Goal: Task Accomplishment & Management: Use online tool/utility

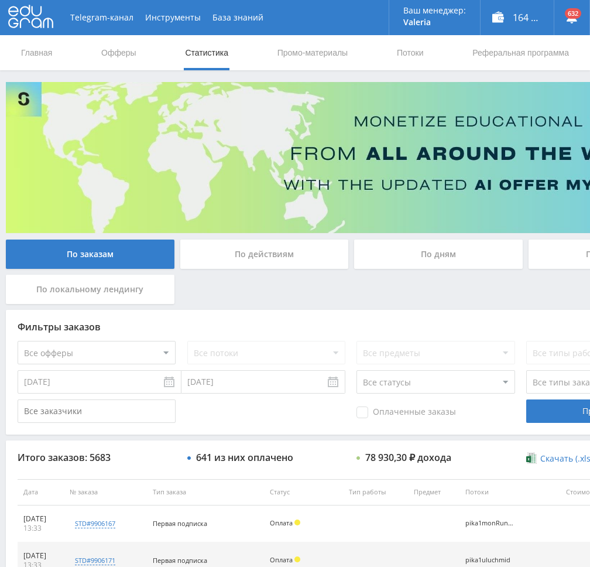
click at [397, 522] on td at bounding box center [375, 523] width 65 height 37
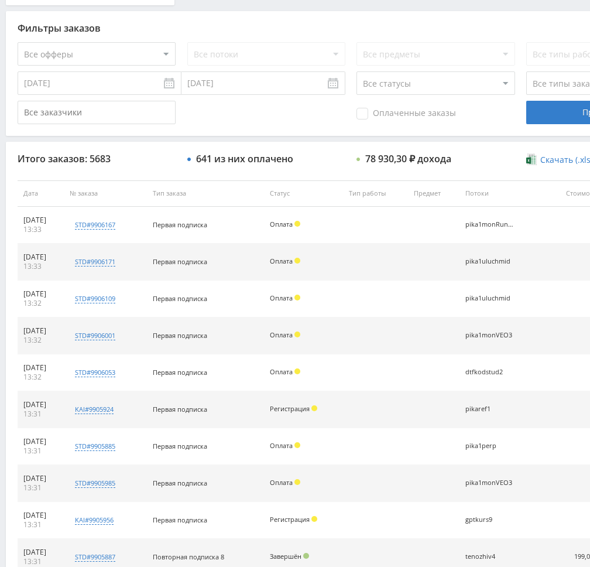
scroll to position [351, 0]
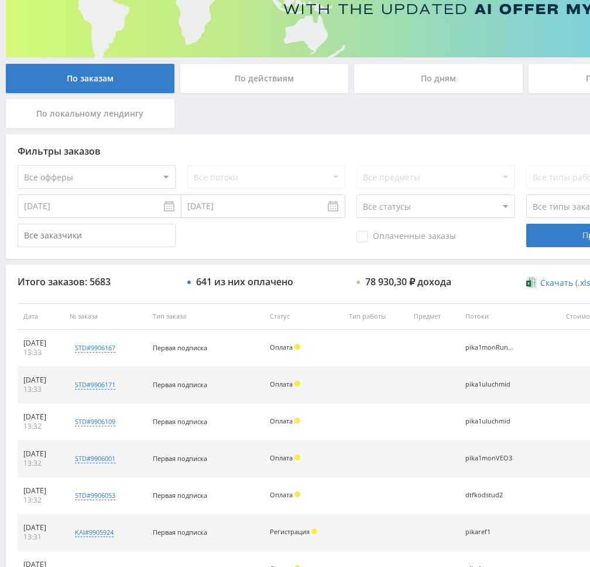
click at [437, 91] on div "По дням" at bounding box center [438, 78] width 169 height 29
click at [0, 0] on input "По дням" at bounding box center [0, 0] width 0 height 0
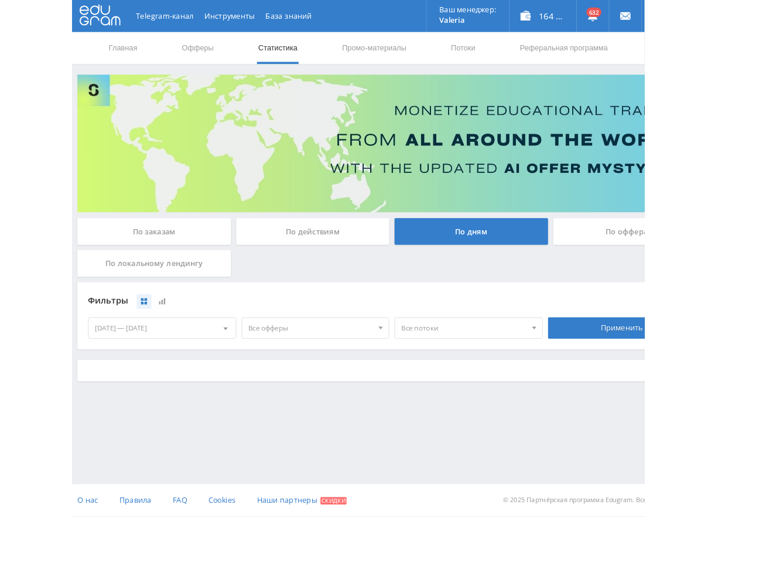
scroll to position [0, 0]
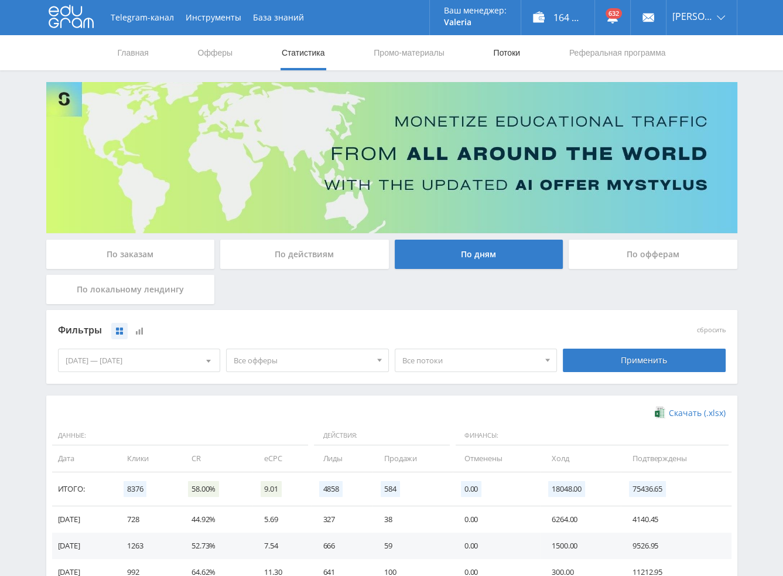
click at [500, 59] on link "Потоки" at bounding box center [506, 52] width 29 height 35
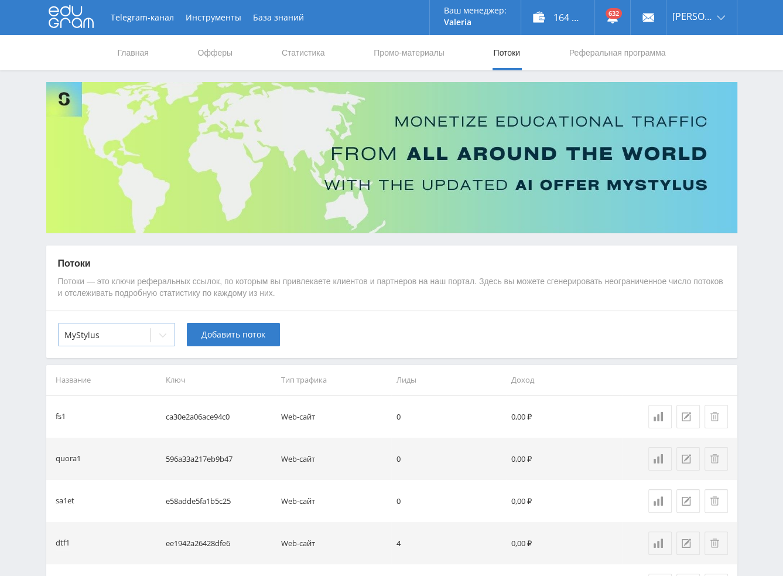
click at [138, 340] on div at bounding box center [104, 335] width 80 height 12
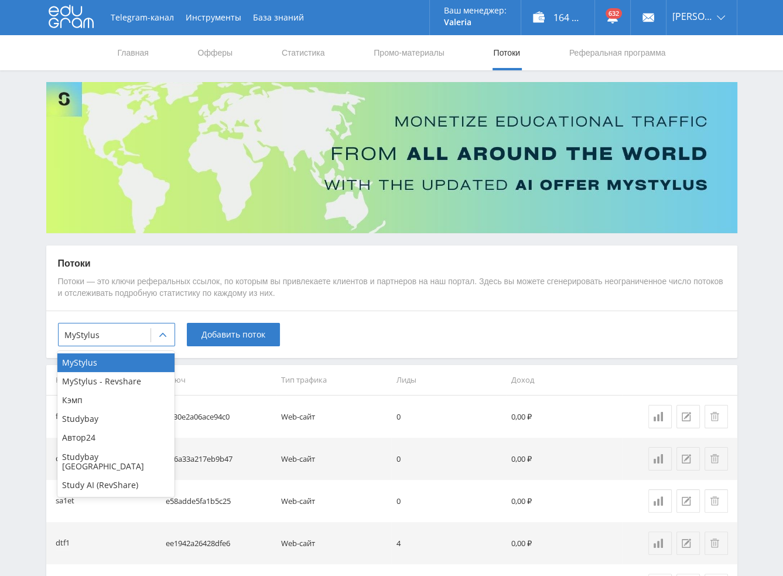
click at [103, 480] on div "Study AI (RevShare)" at bounding box center [115, 485] width 117 height 19
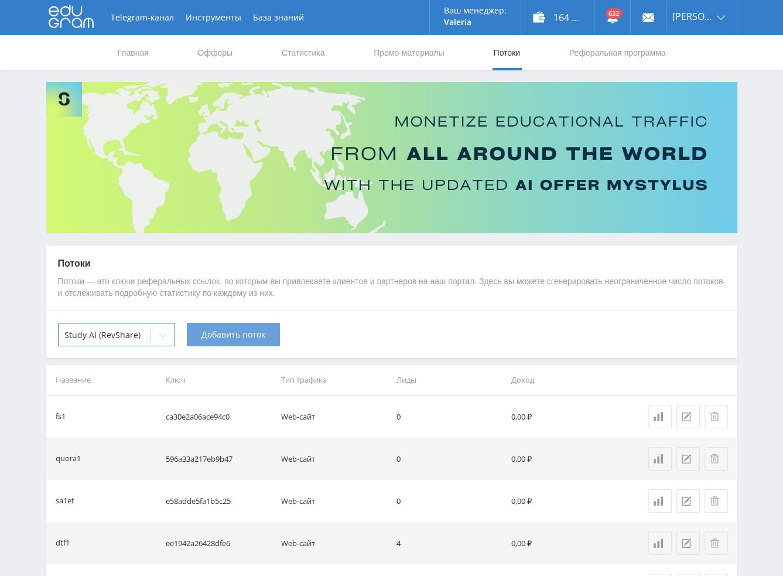
click at [237, 333] on span "Добавить поток" at bounding box center [233, 334] width 64 height 9
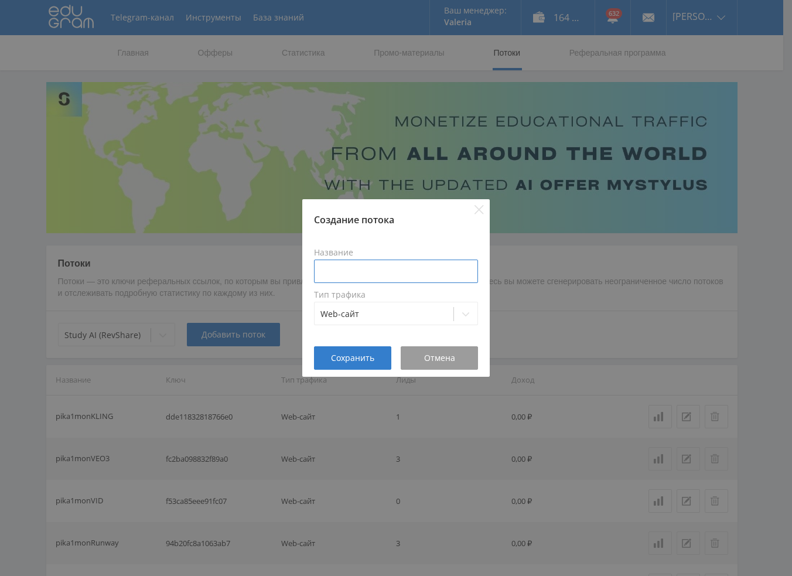
click at [396, 271] on input at bounding box center [396, 270] width 164 height 23
type input "pika1redphotoNano"
click at [370, 354] on span "Сохранить" at bounding box center [352, 357] width 43 height 9
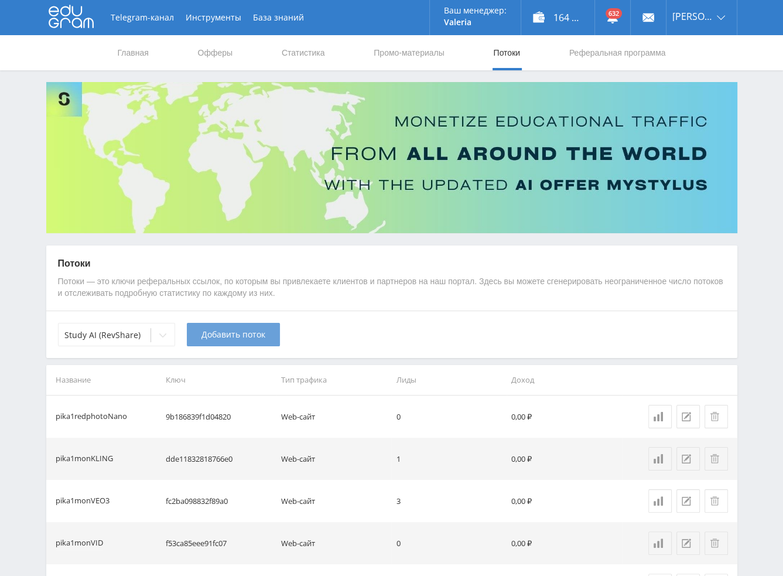
click at [226, 336] on span "Добавить поток" at bounding box center [233, 334] width 64 height 9
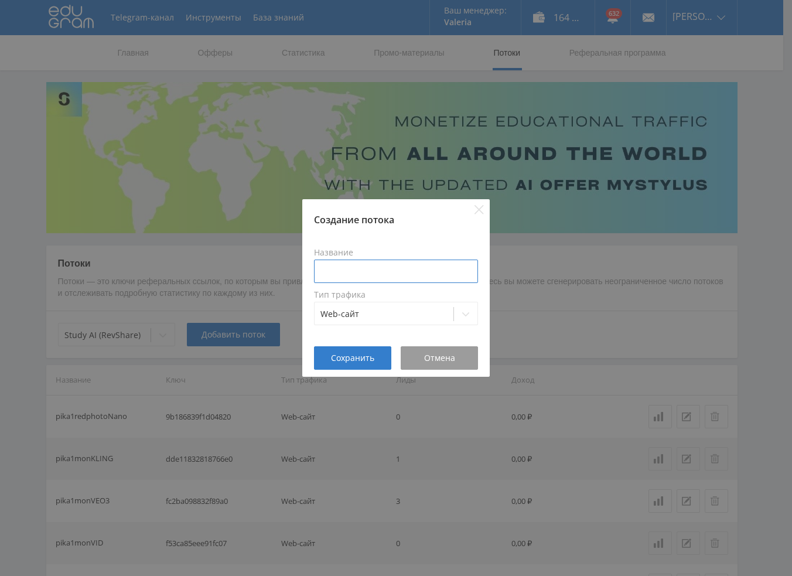
click at [401, 275] on input at bounding box center [396, 270] width 164 height 23
paste input "pika1redphoto"
type input "pika1redphotoOpen"
click at [348, 355] on span "Сохранить" at bounding box center [352, 357] width 43 height 9
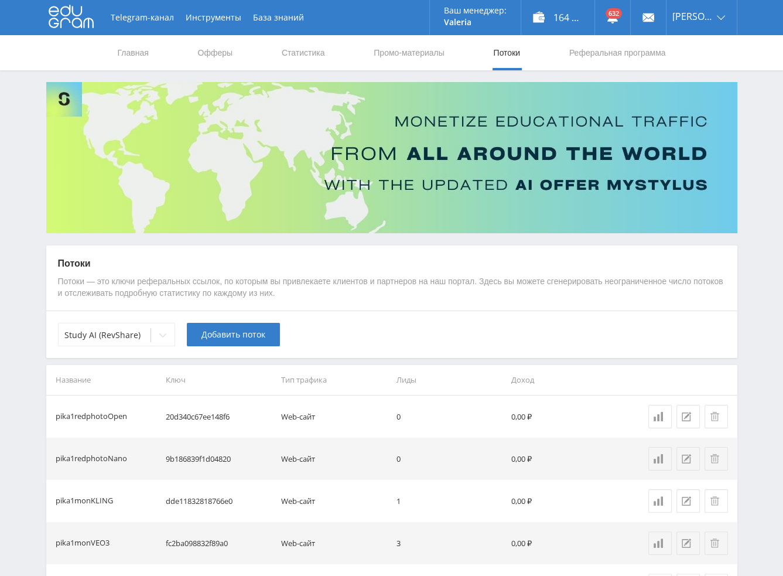
click at [237, 335] on span "Добавить поток" at bounding box center [233, 334] width 64 height 9
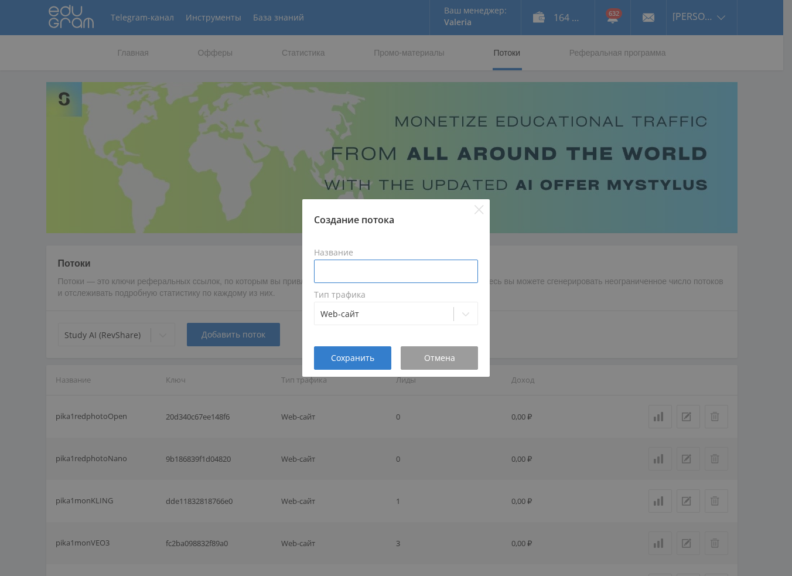
click at [389, 271] on input at bounding box center [396, 270] width 164 height 23
paste input "pika1redphoto"
type input "pika1redphotoHigg"
click at [373, 361] on span "Сохранить" at bounding box center [352, 357] width 43 height 9
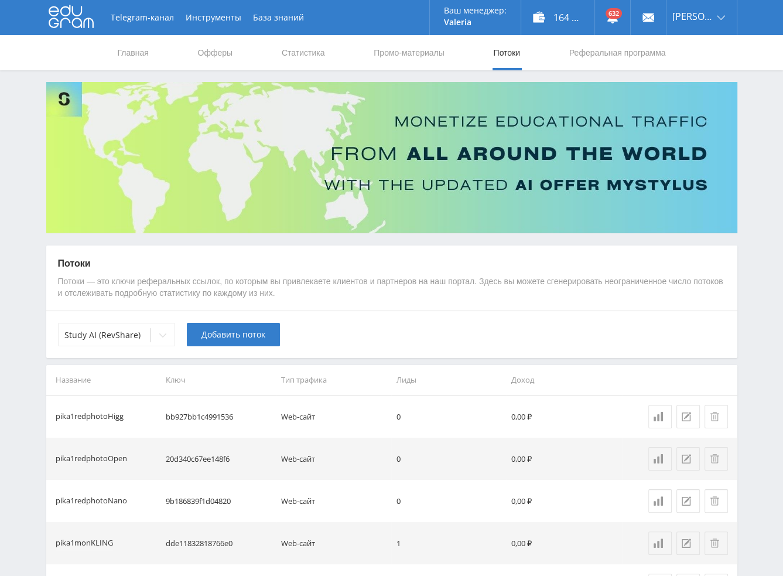
click at [224, 332] on span "Добавить поток" at bounding box center [233, 334] width 64 height 9
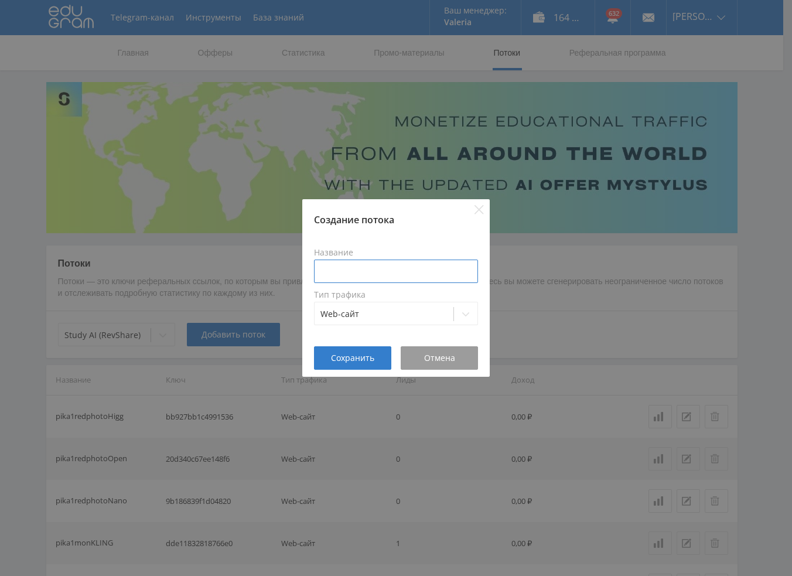
click at [386, 264] on input at bounding box center [396, 270] width 164 height 23
paste input "pika1redphoto"
type input "pika1redphotoDall"
click at [361, 360] on span "Сохранить" at bounding box center [352, 357] width 43 height 9
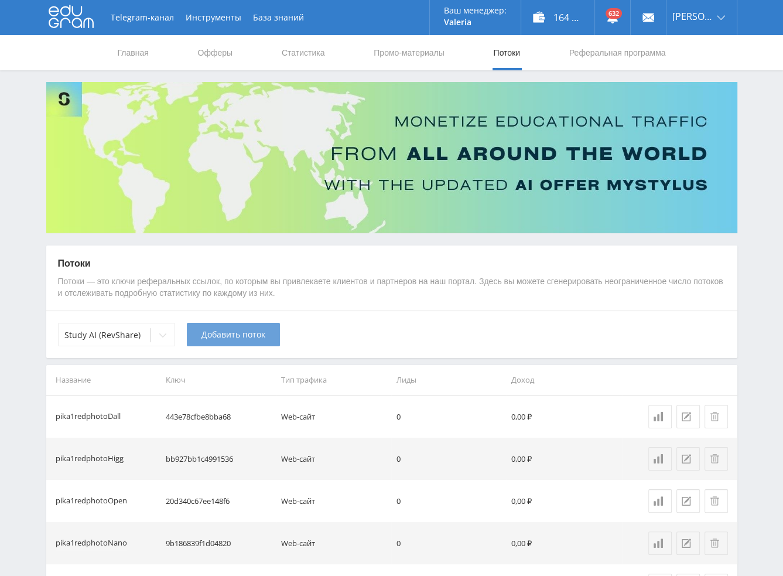
click at [226, 340] on button "Добавить поток" at bounding box center [233, 334] width 93 height 23
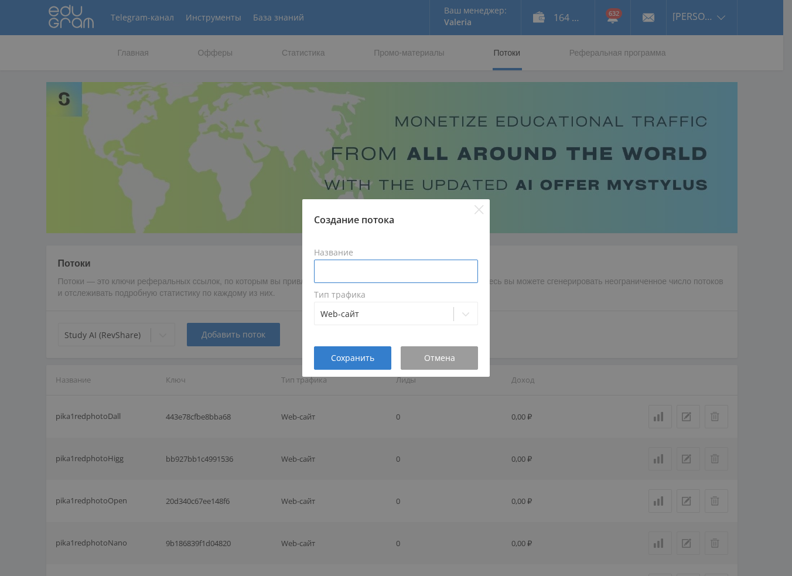
click at [401, 280] on input at bounding box center [396, 270] width 164 height 23
paste input "pika1redphoto"
click at [355, 358] on span "Сохранить" at bounding box center [352, 357] width 43 height 9
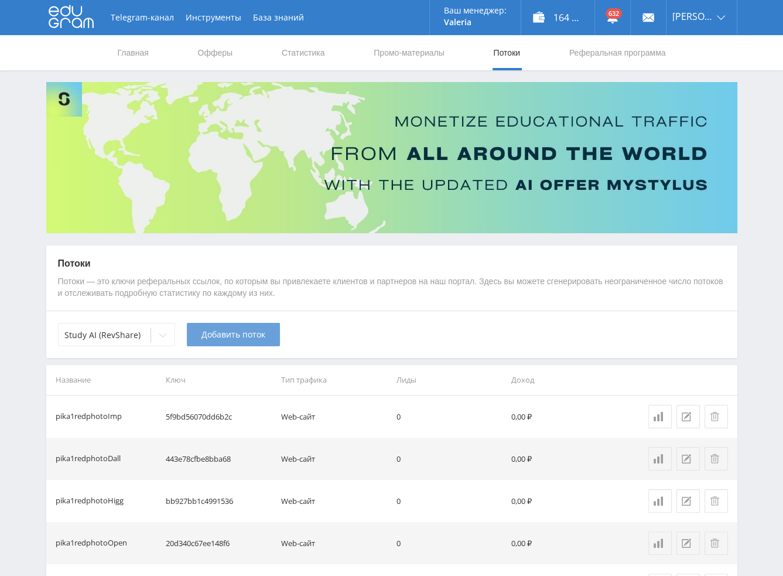
click at [264, 337] on span "Добавить поток" at bounding box center [233, 334] width 64 height 9
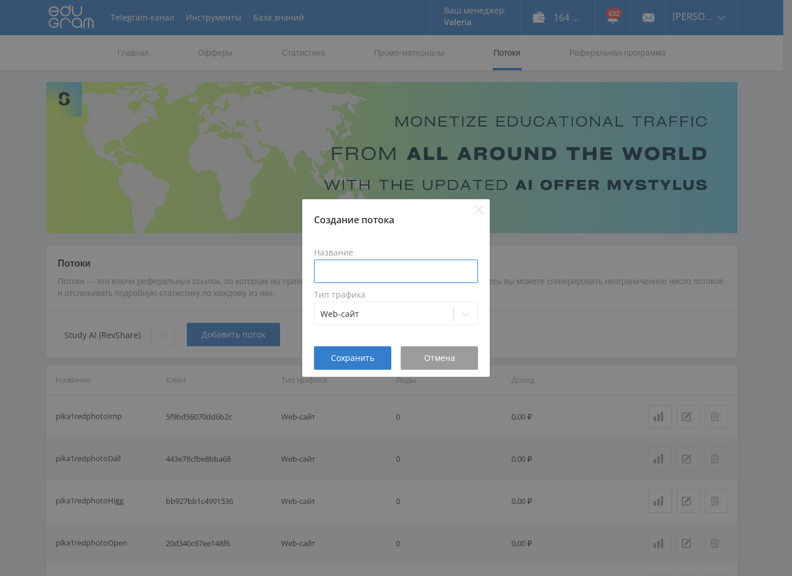
click at [379, 271] on input at bounding box center [396, 270] width 164 height 23
paste input "pika1redphoto"
type input "pika1redphotoMID"
click at [364, 363] on button "Сохранить" at bounding box center [352, 357] width 77 height 23
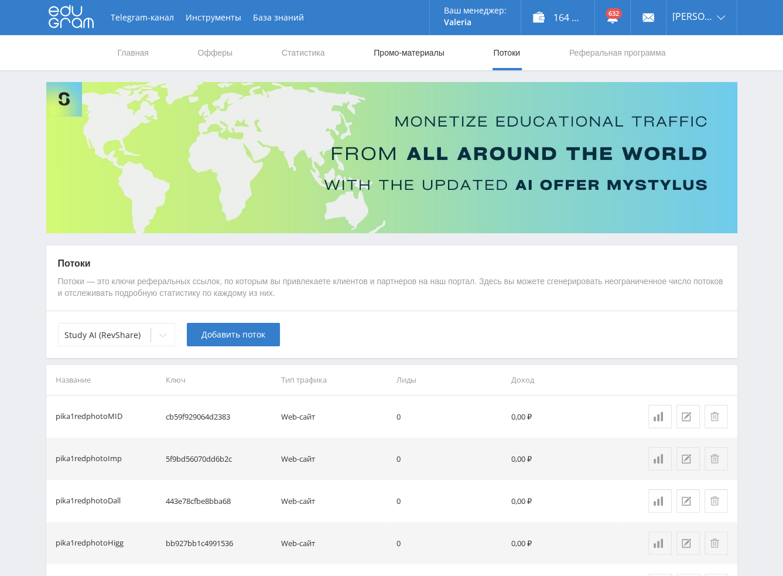
click at [422, 50] on link "Промо-материалы" at bounding box center [409, 52] width 73 height 35
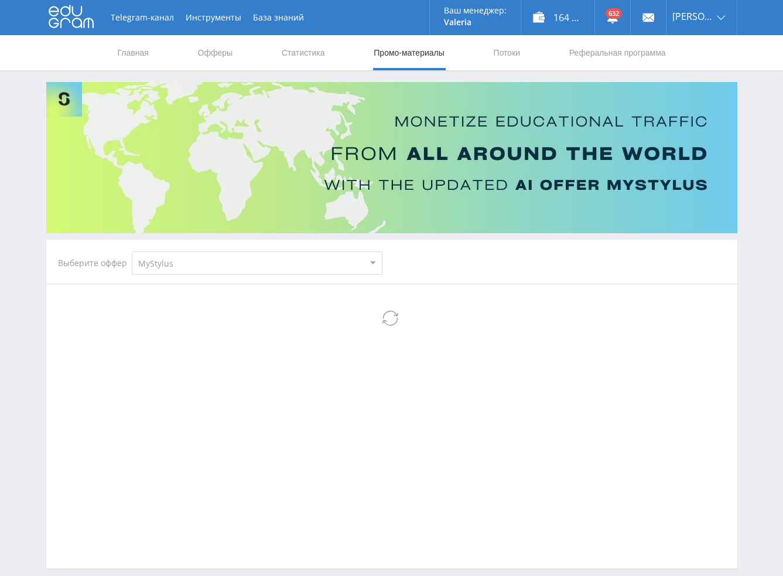
click at [240, 254] on select "MyStylus MyStylus - Revshare Кэмп Studybay Автор24 Studybay [GEOGRAPHIC_DATA] S…" at bounding box center [257, 262] width 251 height 23
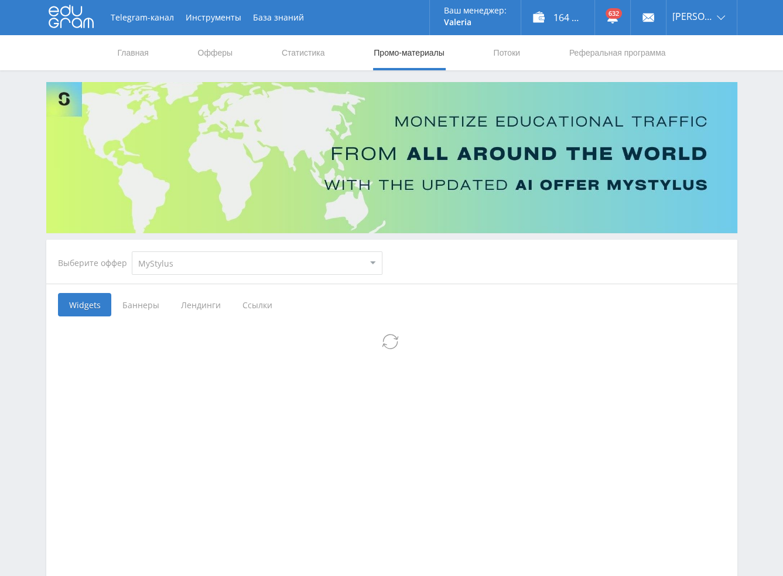
click at [165, 379] on div at bounding box center [392, 445] width 668 height 234
click at [175, 257] on select "MyStylus MyStylus - Revshare Кэмп Studybay Автор24 Studybay [GEOGRAPHIC_DATA] S…" at bounding box center [257, 262] width 251 height 23
select select "376"
click at [132, 251] on select "MyStylus MyStylus - Revshare Кэмп Studybay Автор24 Studybay [GEOGRAPHIC_DATA] S…" at bounding box center [257, 262] width 251 height 23
select select "376"
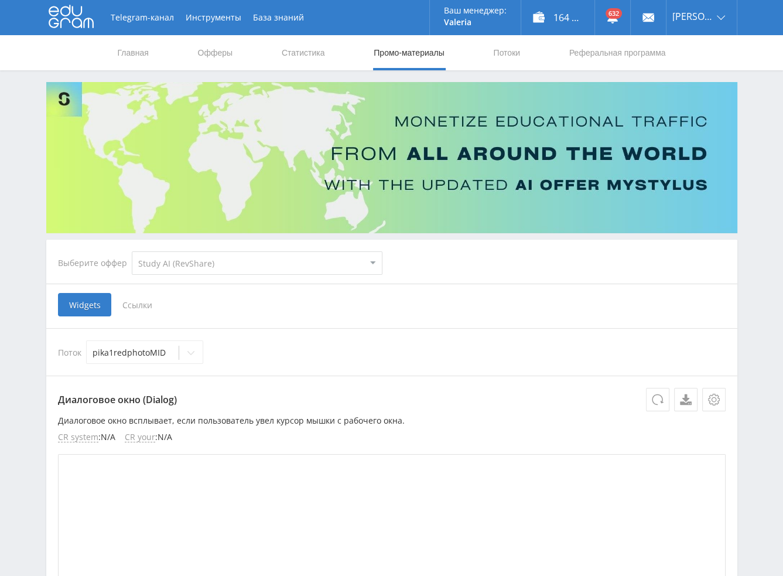
click at [139, 307] on span "Ссылки" at bounding box center [137, 304] width 52 height 23
click at [0, 0] on input "Ссылки" at bounding box center [0, 0] width 0 height 0
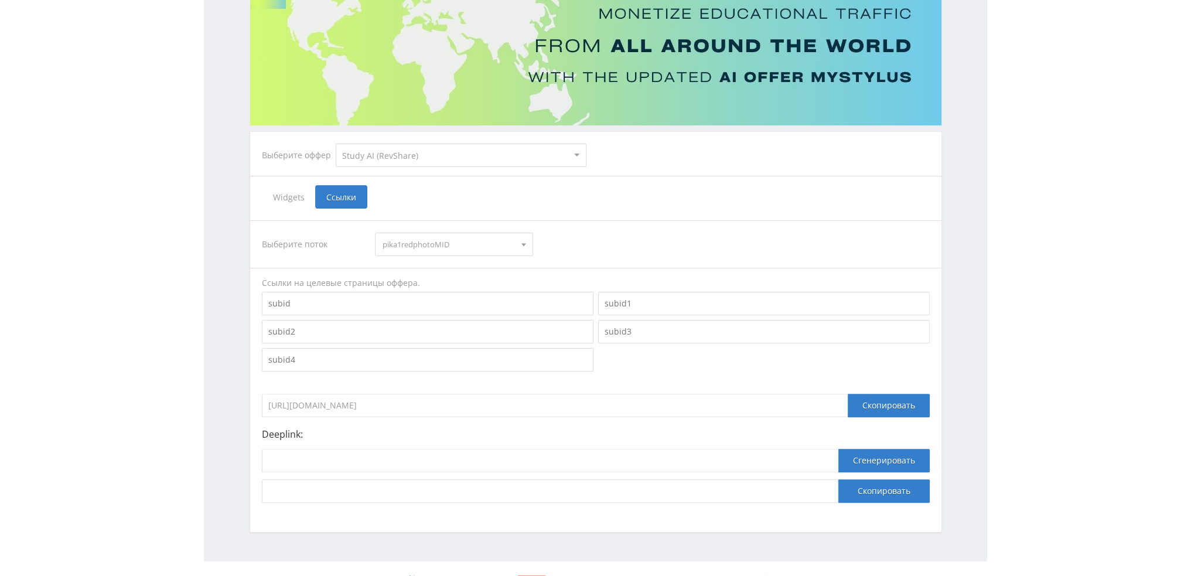
scroll to position [128, 0]
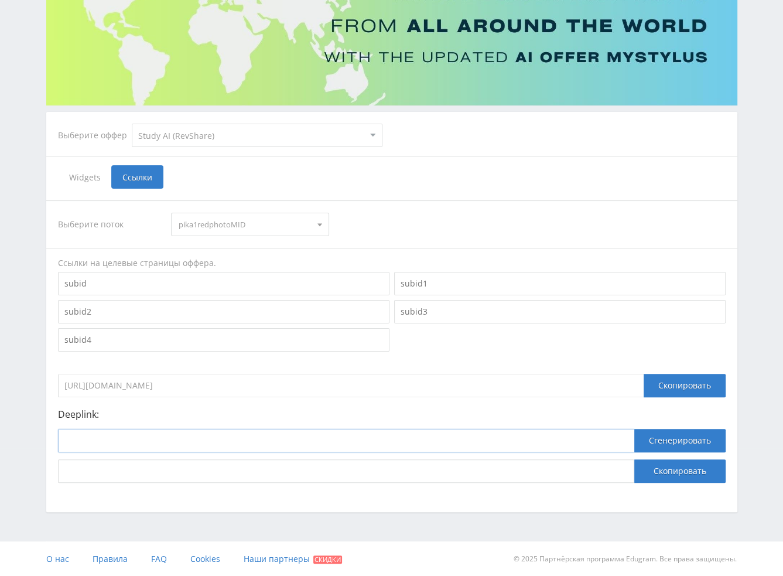
click at [412, 445] on input at bounding box center [346, 440] width 576 height 23
paste input "[URL]"
click at [590, 442] on input "[URL]" at bounding box center [346, 440] width 576 height 23
type input "[URL]"
click at [590, 447] on button "Сгенерировать" at bounding box center [679, 440] width 91 height 23
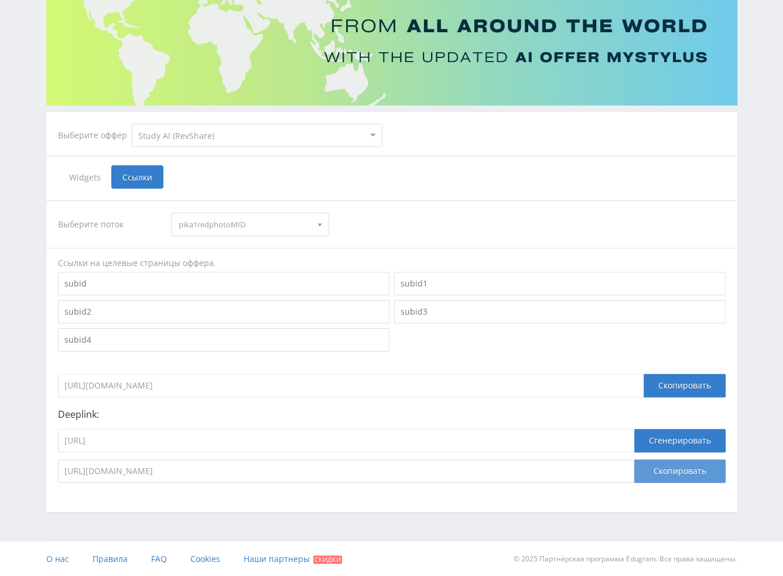
click at [590, 471] on button "Скопировать" at bounding box center [679, 470] width 91 height 23
click at [217, 224] on span "pika1redphotoMID" at bounding box center [245, 224] width 132 height 22
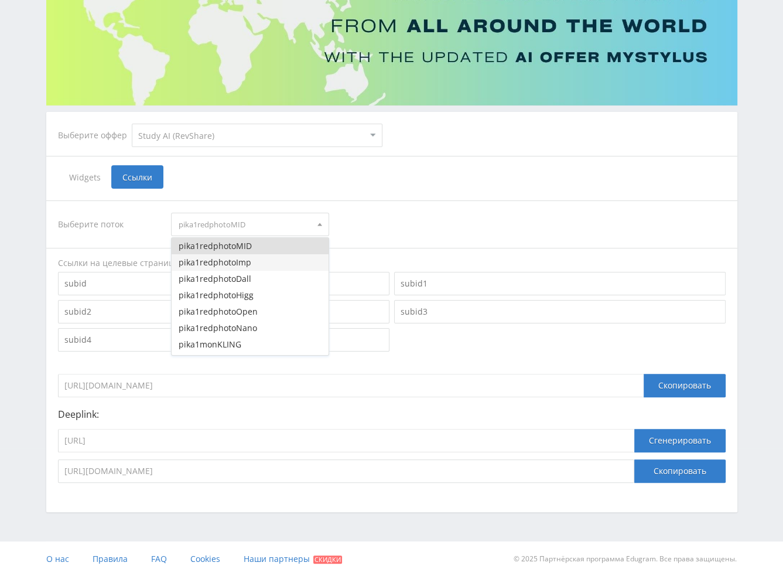
click at [230, 266] on button "pika1redphotoImp" at bounding box center [250, 262] width 157 height 16
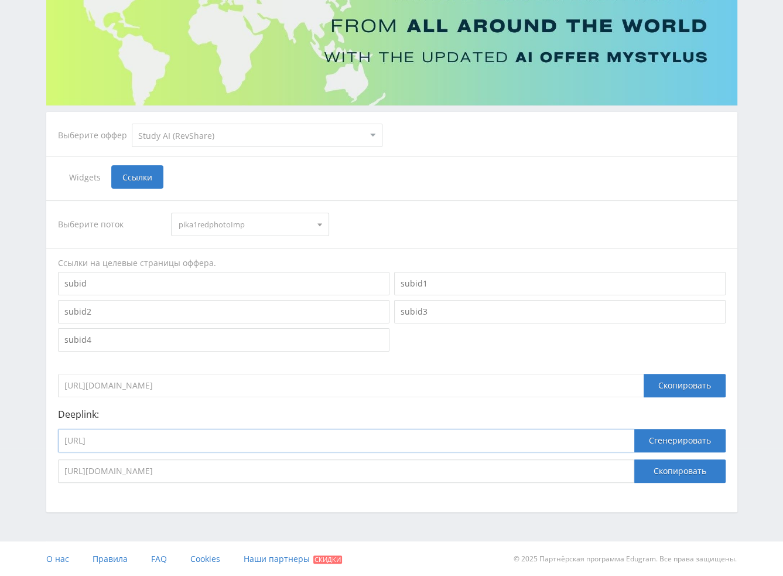
click at [220, 441] on input "[URL]" at bounding box center [346, 440] width 576 height 23
paste input "improve_photo"
type input "[URL]"
click at [590, 438] on button "Сгенерировать" at bounding box center [679, 440] width 91 height 23
click at [590, 466] on button "Скопировать" at bounding box center [679, 470] width 91 height 23
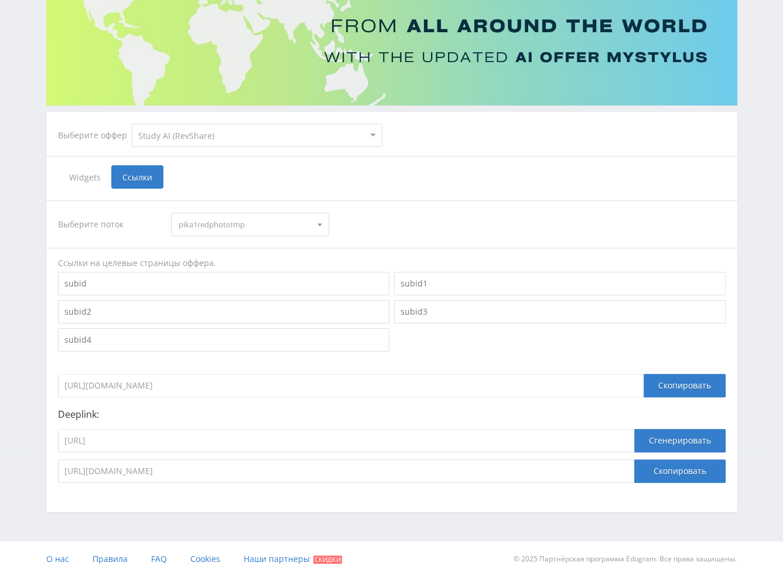
click at [211, 225] on span "pika1redphotoImp" at bounding box center [245, 224] width 132 height 22
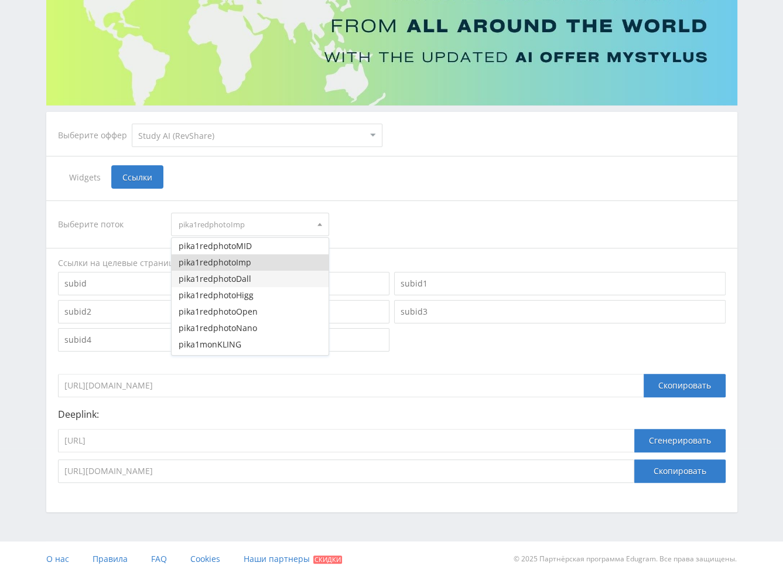
click at [234, 281] on button "pika1redphotoDall" at bounding box center [250, 279] width 157 height 16
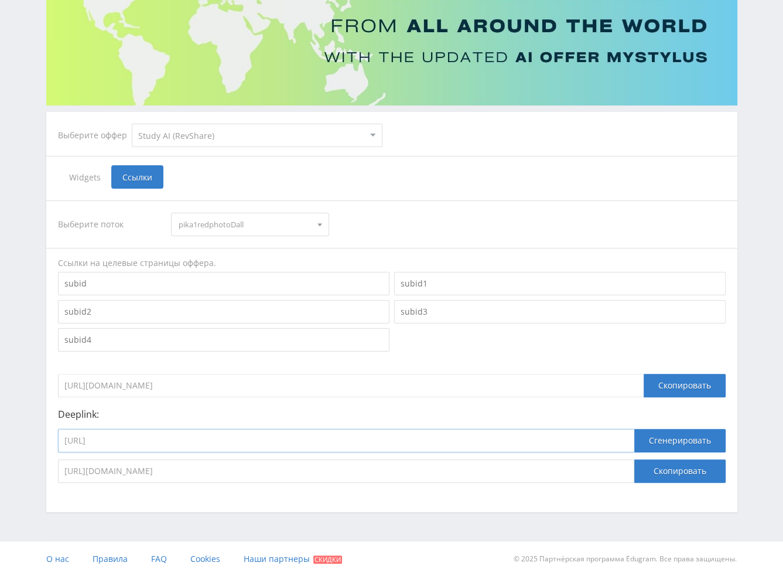
click at [235, 435] on input "[URL]" at bounding box center [346, 440] width 576 height 23
paste input "dalle_3_toe_bot"
type input "[URL]"
click at [590, 443] on button "Сгенерировать" at bounding box center [679, 440] width 91 height 23
click at [590, 470] on button "Скопировать" at bounding box center [679, 470] width 91 height 23
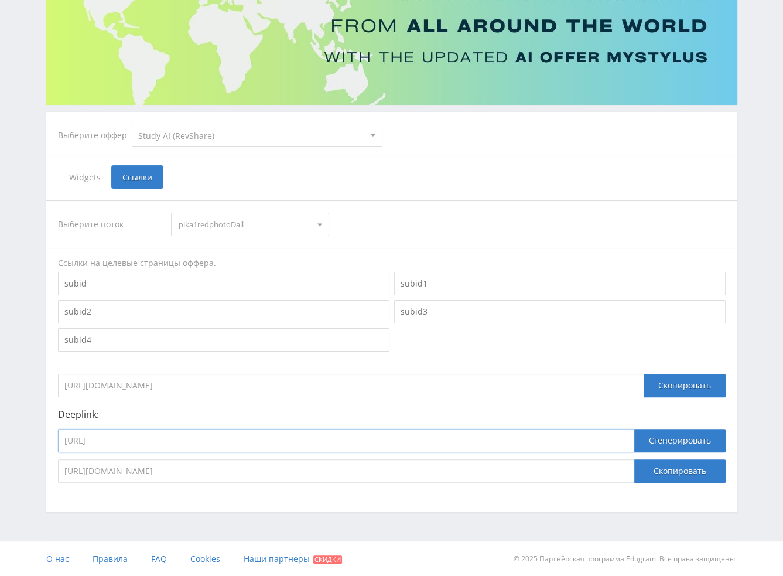
click at [216, 447] on input "[URL]" at bounding box center [346, 440] width 576 height 23
paste input "higgsfield_soul"
type input "[URL]"
click at [238, 226] on span "pika1redphotoDall" at bounding box center [245, 224] width 132 height 22
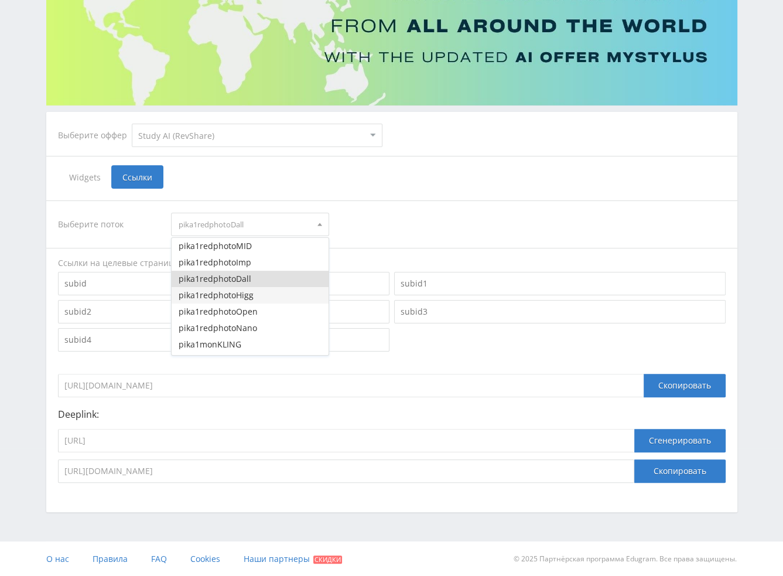
drag, startPoint x: 235, startPoint y: 261, endPoint x: 242, endPoint y: 291, distance: 30.1
click at [242, 291] on button "pika1redphotoHigg" at bounding box center [250, 295] width 157 height 16
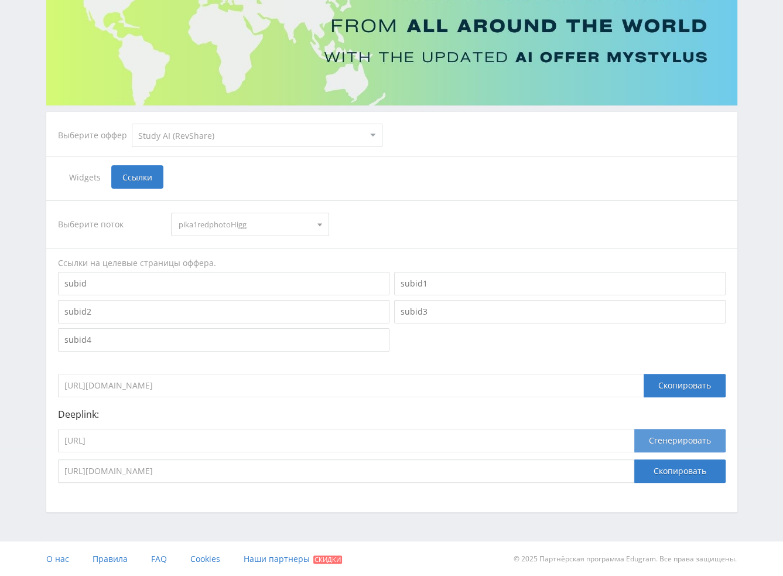
click at [590, 445] on button "Сгенерировать" at bounding box center [679, 440] width 91 height 23
click at [590, 476] on button "Скопировать" at bounding box center [679, 470] width 91 height 23
click at [223, 222] on span "pika1redphotoHigg" at bounding box center [245, 224] width 132 height 22
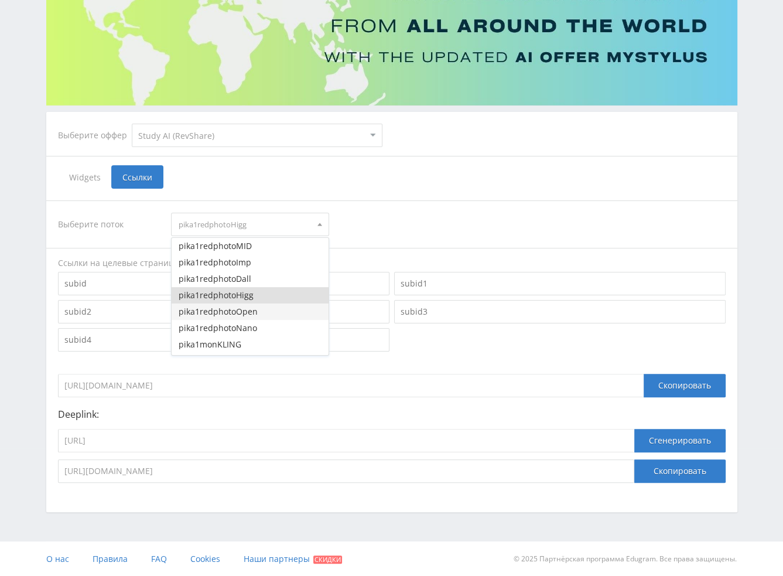
click at [243, 316] on button "pika1redphotoOpen" at bounding box center [250, 311] width 157 height 16
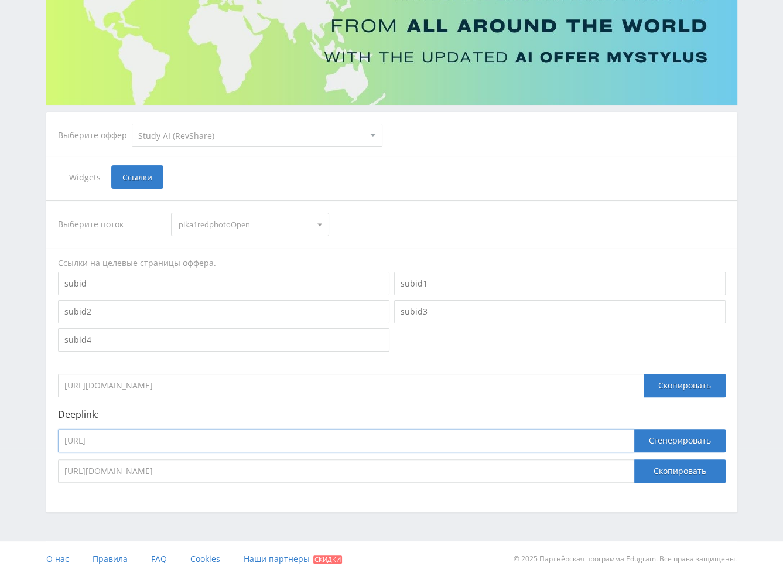
click at [248, 439] on input "[URL]" at bounding box center [346, 440] width 576 height 23
paste input "open_ai_image_bot"
type input "[URL]"
click at [590, 435] on button "Сгенерировать" at bounding box center [679, 440] width 91 height 23
click at [590, 463] on button "Скопировать" at bounding box center [679, 470] width 91 height 23
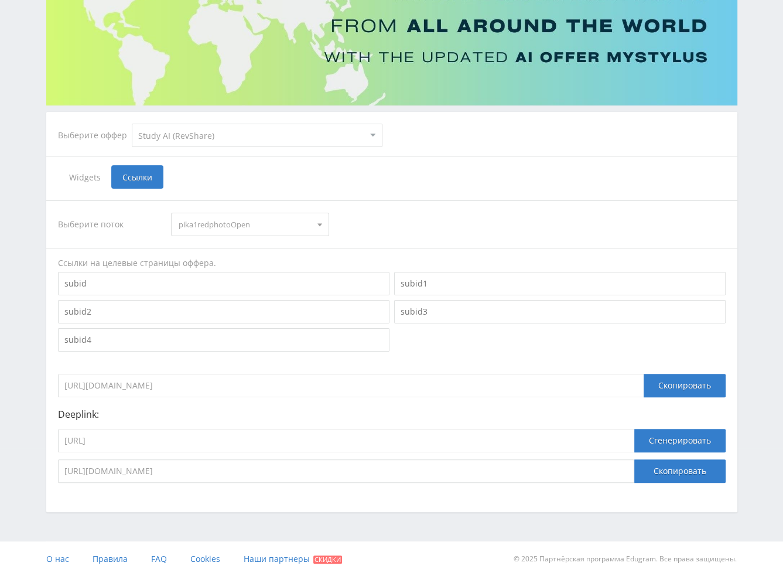
click at [213, 226] on span "pika1redphotoOpen" at bounding box center [245, 224] width 132 height 22
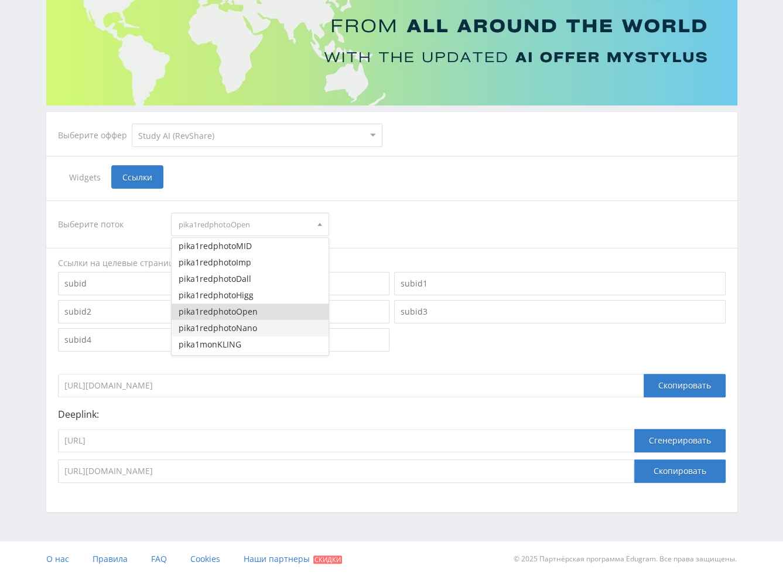
click at [231, 326] on button "pika1redphotoNano" at bounding box center [250, 328] width 157 height 16
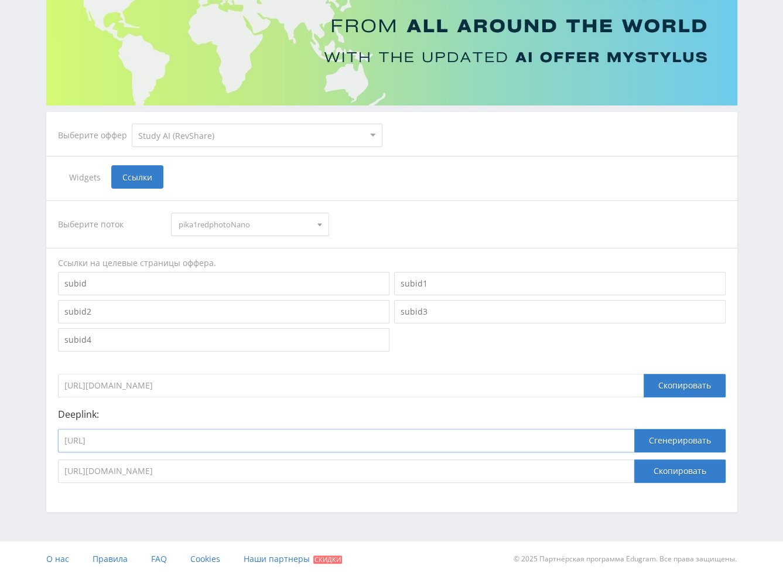
click at [246, 440] on input "[URL]" at bounding box center [346, 440] width 576 height 23
paste input "google_image"
type input "[URL]"
click at [590, 440] on button "Сгенерировать" at bounding box center [679, 440] width 91 height 23
click at [590, 476] on button "Скопировать" at bounding box center [679, 470] width 91 height 23
